Goal: Information Seeking & Learning: Learn about a topic

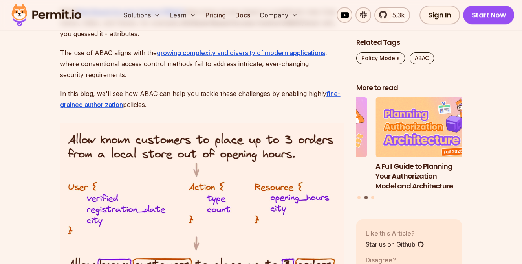
scroll to position [629, 0]
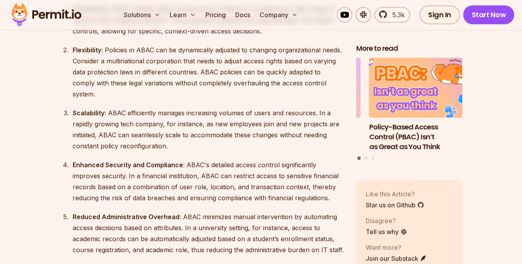
scroll to position [0, 0]
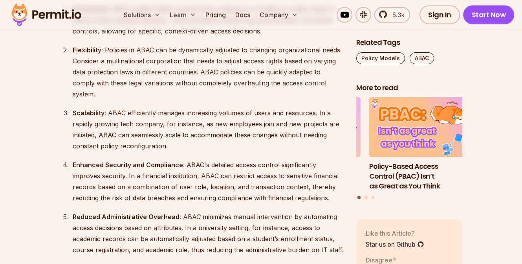
click at [366, 196] on button "Go to slide 2" at bounding box center [366, 197] width 3 height 3
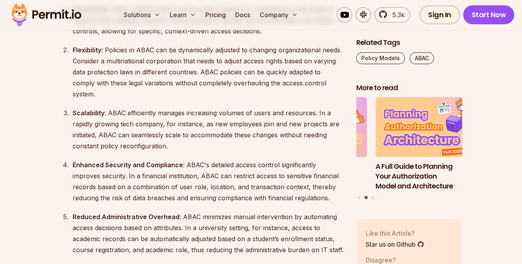
click at [371, 196] on button "Go to slide 3" at bounding box center [372, 197] width 3 height 3
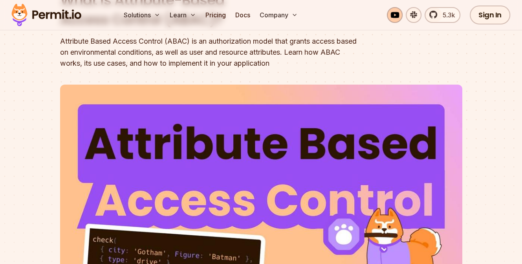
scroll to position [118, 0]
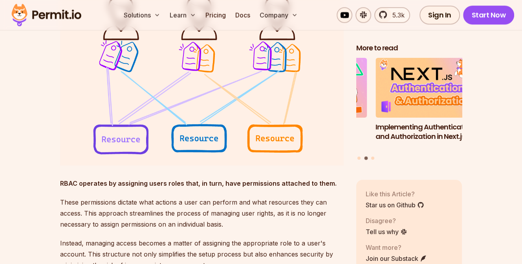
scroll to position [903, 0]
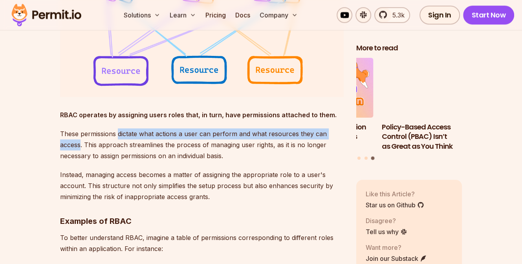
drag, startPoint x: 119, startPoint y: 133, endPoint x: 81, endPoint y: 148, distance: 41.1
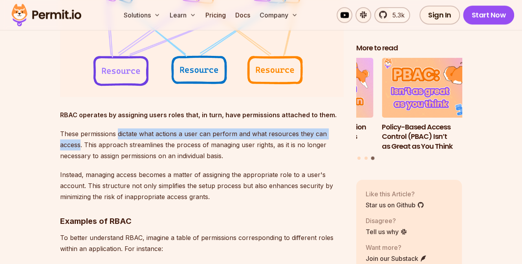
click at [81, 148] on p "These permissions dictate what actions a user can perform and what resources th…" at bounding box center [202, 144] width 284 height 33
copy p "dictate what actions a user can perform and what resources they can access"
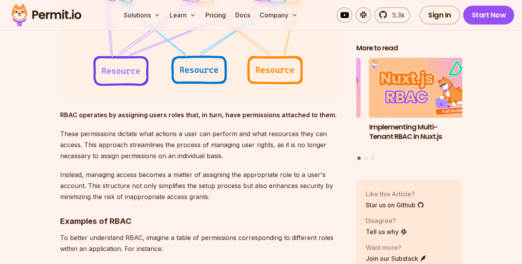
click at [258, 157] on p "These permissions dictate what actions a user can perform and what resources th…" at bounding box center [202, 144] width 284 height 33
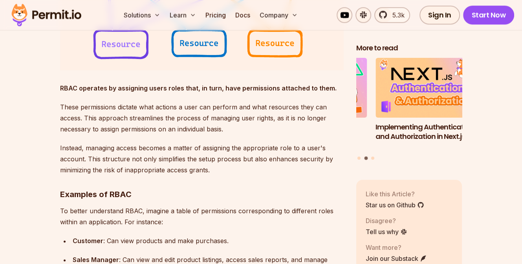
scroll to position [943, 0]
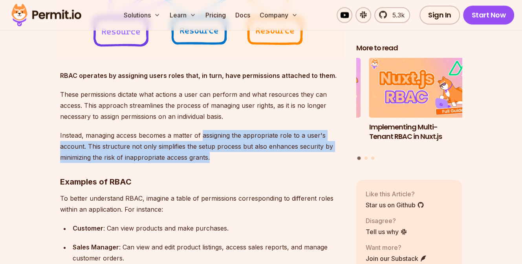
drag, startPoint x: 203, startPoint y: 135, endPoint x: 213, endPoint y: 153, distance: 20.0
click at [213, 153] on p "Instead, managing access becomes a matter of assigning the appropriate role to …" at bounding box center [202, 146] width 284 height 33
click at [226, 153] on p "Instead, managing access becomes a matter of assigning the appropriate role to …" at bounding box center [202, 146] width 284 height 33
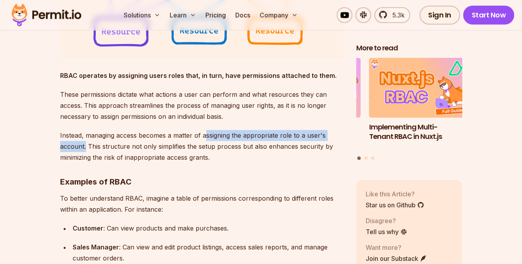
drag, startPoint x: 205, startPoint y: 133, endPoint x: 86, endPoint y: 150, distance: 119.4
click at [86, 150] on p "Instead, managing access becomes a matter of assigning the appropriate role to …" at bounding box center [202, 146] width 284 height 33
copy p "ssigning the appropriate role to a user's account."
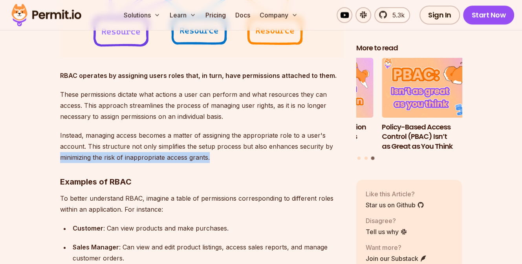
drag, startPoint x: 61, startPoint y: 156, endPoint x: 210, endPoint y: 158, distance: 148.5
click at [210, 158] on p "Instead, managing access becomes a matter of assigning the appropriate role to …" at bounding box center [202, 146] width 284 height 33
copy p "minimizing the risk of inappropriate access grants."
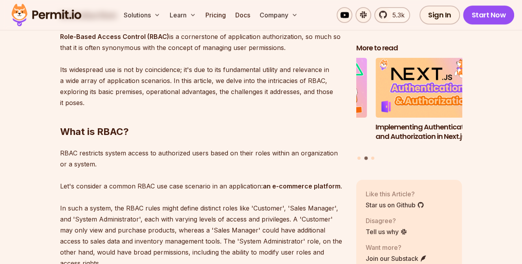
scroll to position [511, 0]
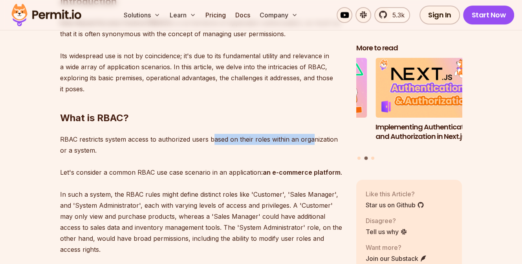
drag, startPoint x: 213, startPoint y: 139, endPoint x: 278, endPoint y: 147, distance: 65.3
click at [311, 139] on p "RBAC restricts system access to authorized users based on their roles within an…" at bounding box center [202, 194] width 284 height 121
click at [256, 154] on p "RBAC restricts system access to authorized users based on their roles within an…" at bounding box center [202, 194] width 284 height 121
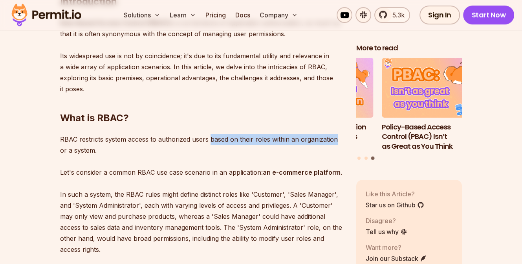
drag, startPoint x: 211, startPoint y: 140, endPoint x: 335, endPoint y: 141, distance: 124.1
click at [335, 141] on p "RBAC restricts system access to authorized users based on their roles within an…" at bounding box center [202, 194] width 284 height 121
copy p "based on their roles within an organization"
